Goal: Browse casually: Explore the website without a specific task or goal

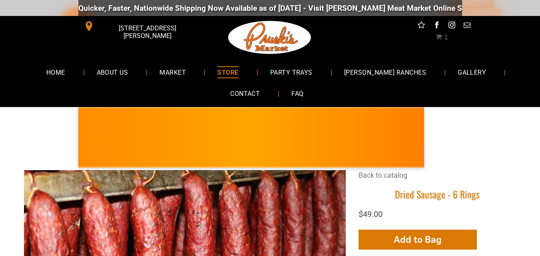
click at [238, 71] on span "STORE" at bounding box center [227, 72] width 21 height 12
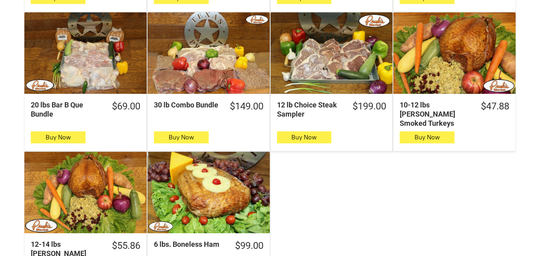
scroll to position [480, 0]
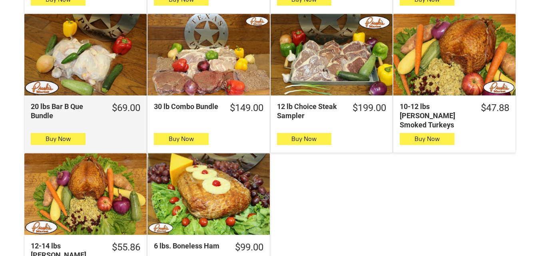
click at [92, 59] on div "20 lbs Bar B Que Bundle" at bounding box center [85, 55] width 122 height 82
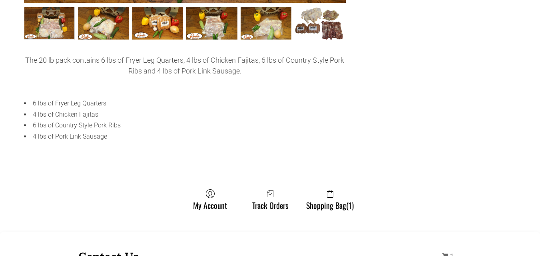
scroll to position [368, 0]
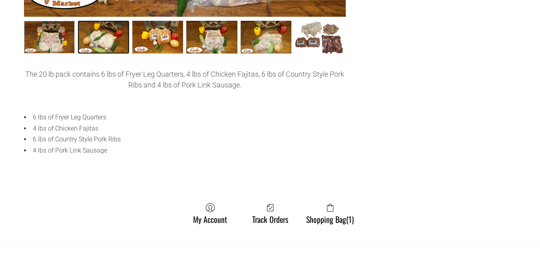
click at [107, 36] on link "20 lbs Bar B Que Bundle002 1" at bounding box center [103, 37] width 51 height 33
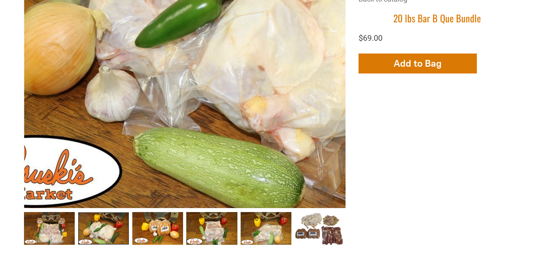
scroll to position [176, 0]
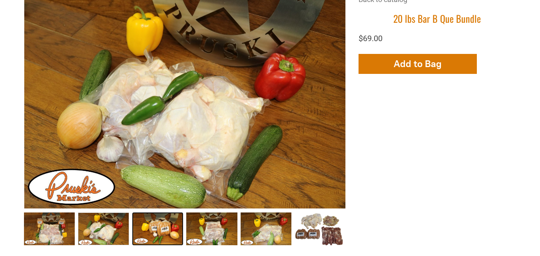
click at [164, 225] on link "20 lbs Bar B Que Bundle003 2" at bounding box center [157, 229] width 51 height 33
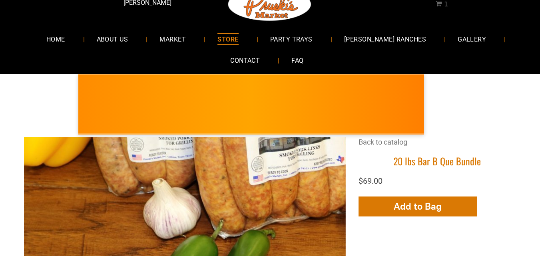
scroll to position [32, 0]
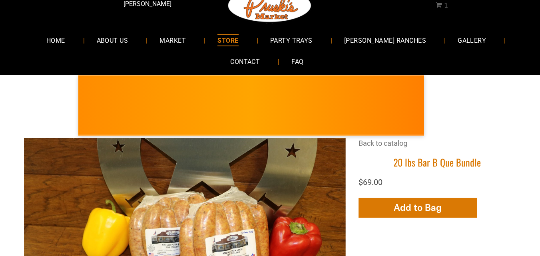
click at [381, 38] on span "[PERSON_NAME] RANCHES" at bounding box center [385, 40] width 83 height 12
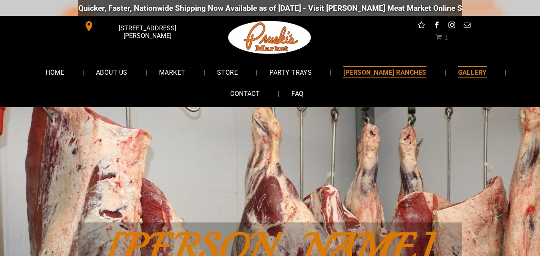
click at [458, 68] on span "GALLERY" at bounding box center [472, 72] width 29 height 12
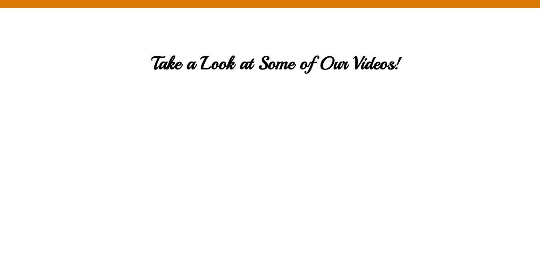
scroll to position [1375, 0]
